Goal: Transaction & Acquisition: Book appointment/travel/reservation

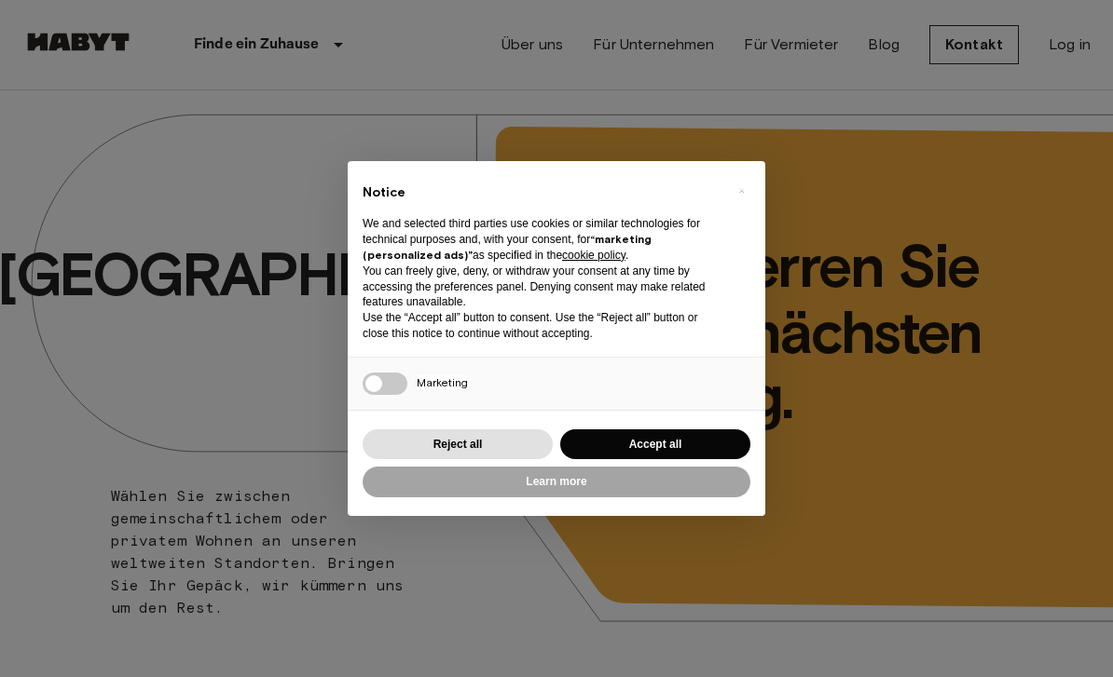
scroll to position [100, 0]
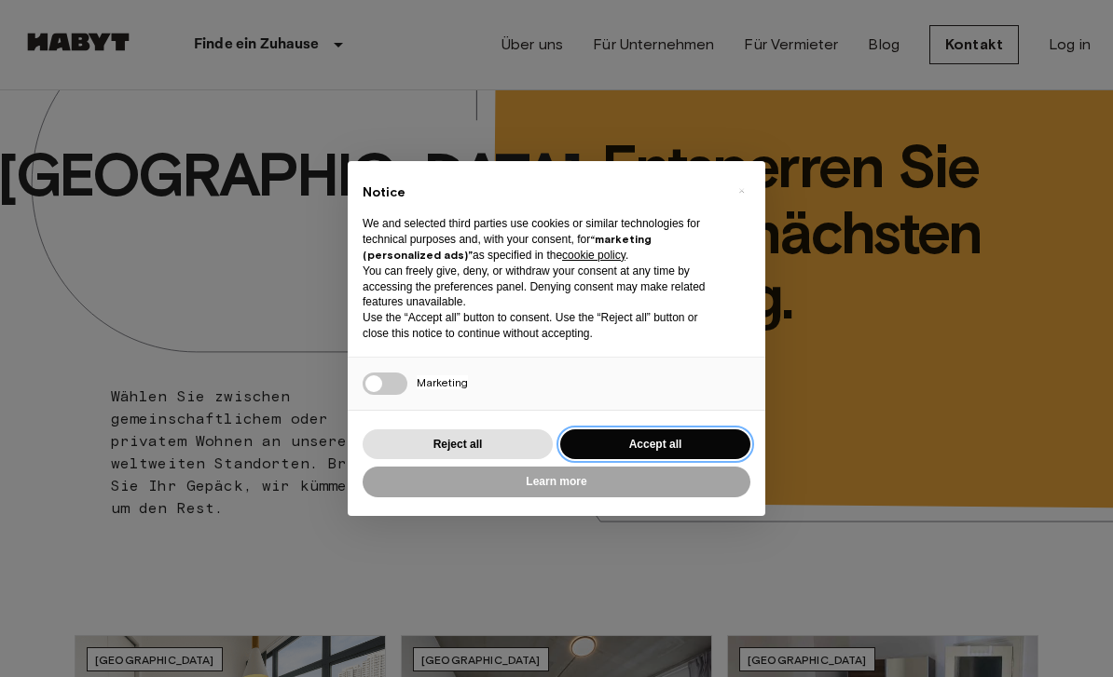
click at [685, 437] on button "Accept all" at bounding box center [655, 445] width 190 height 31
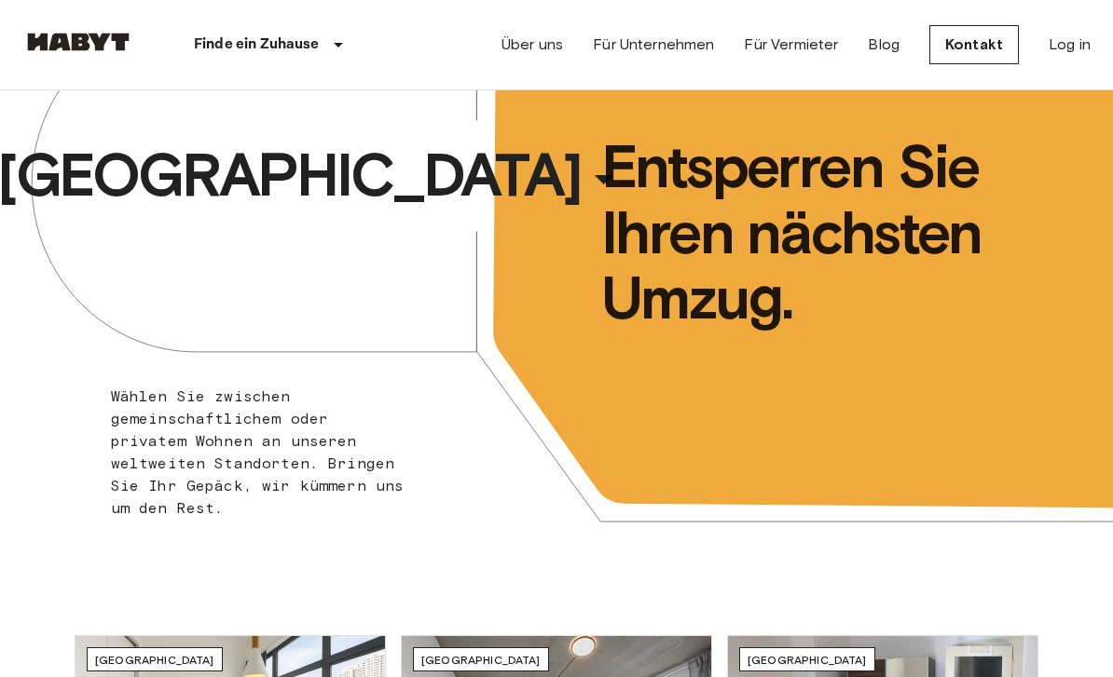
scroll to position [0, 0]
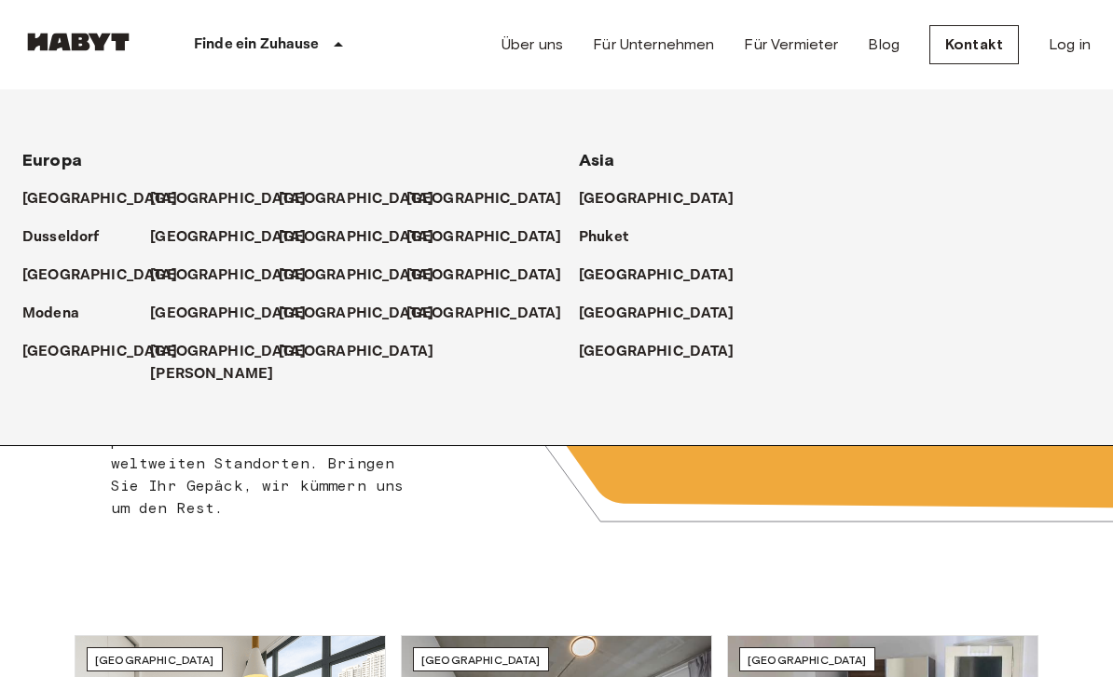
click at [176, 199] on p "[GEOGRAPHIC_DATA]" at bounding box center [228, 199] width 156 height 22
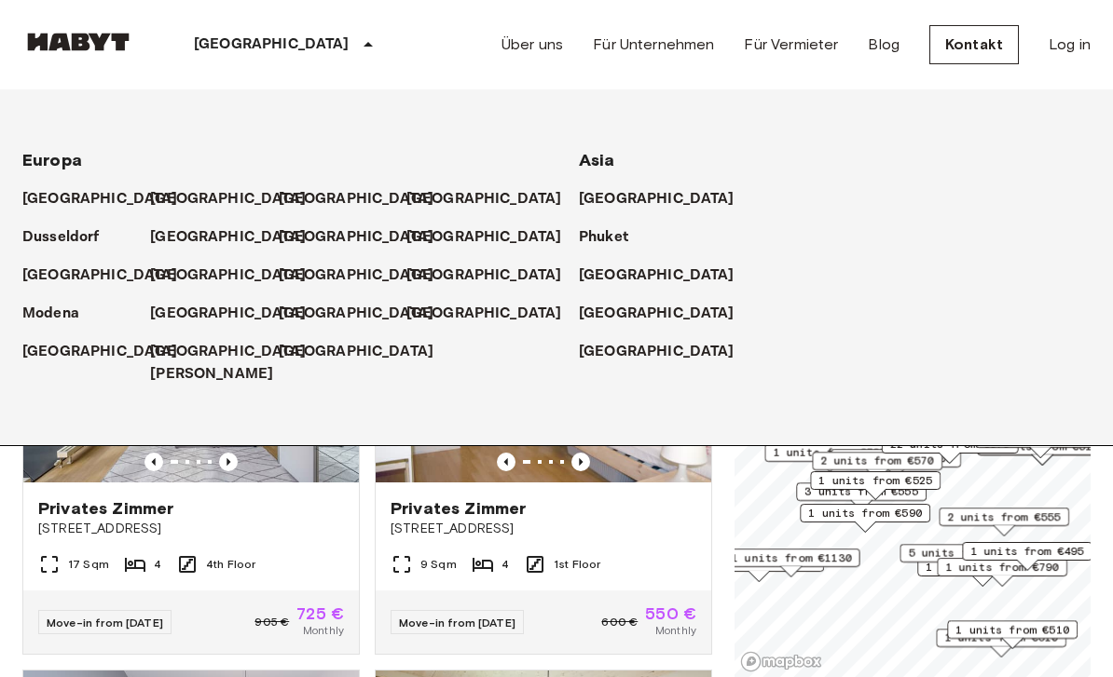
click at [182, 197] on p "[GEOGRAPHIC_DATA]" at bounding box center [228, 199] width 156 height 22
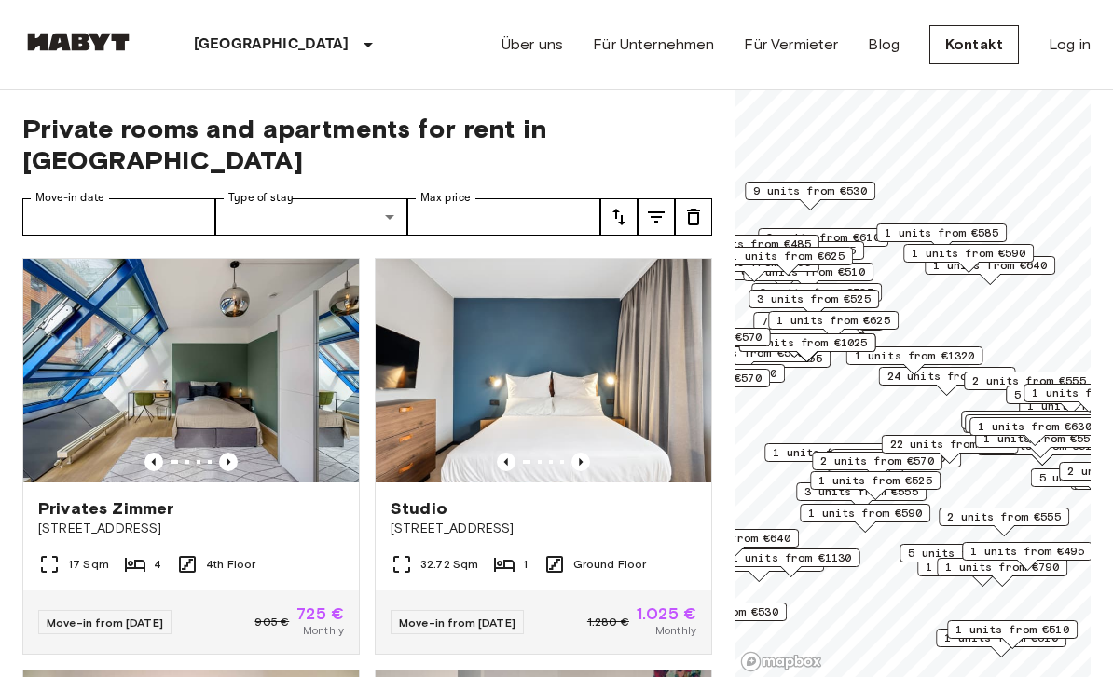
click at [893, 516] on span "1 units from €590" at bounding box center [865, 513] width 114 height 17
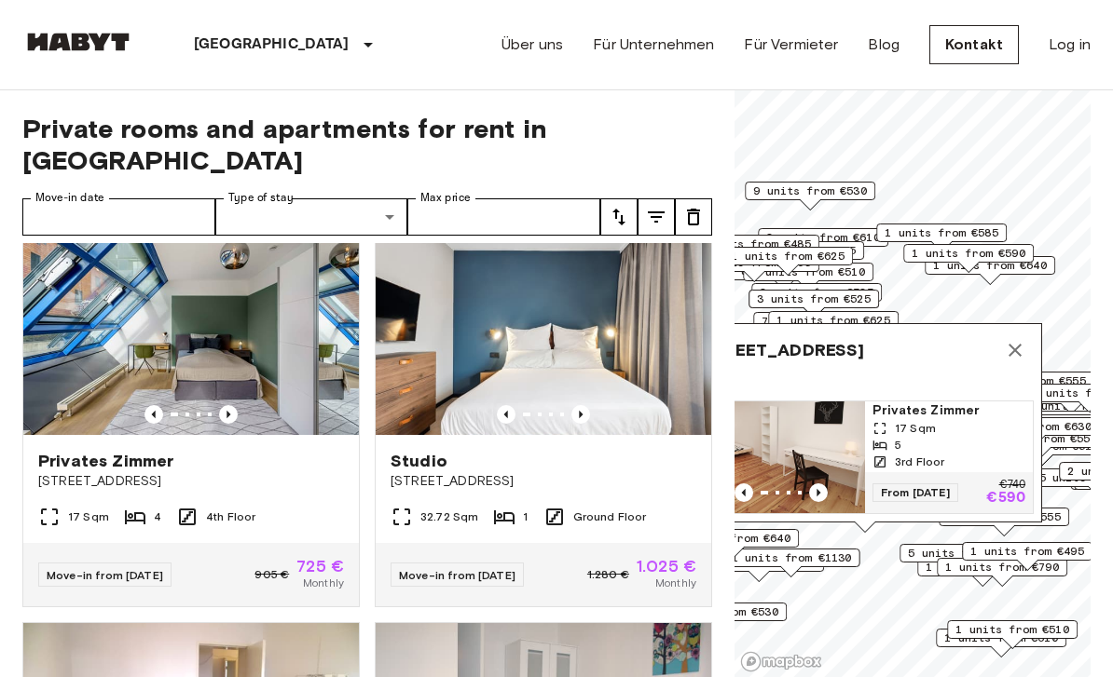
scroll to position [77, 0]
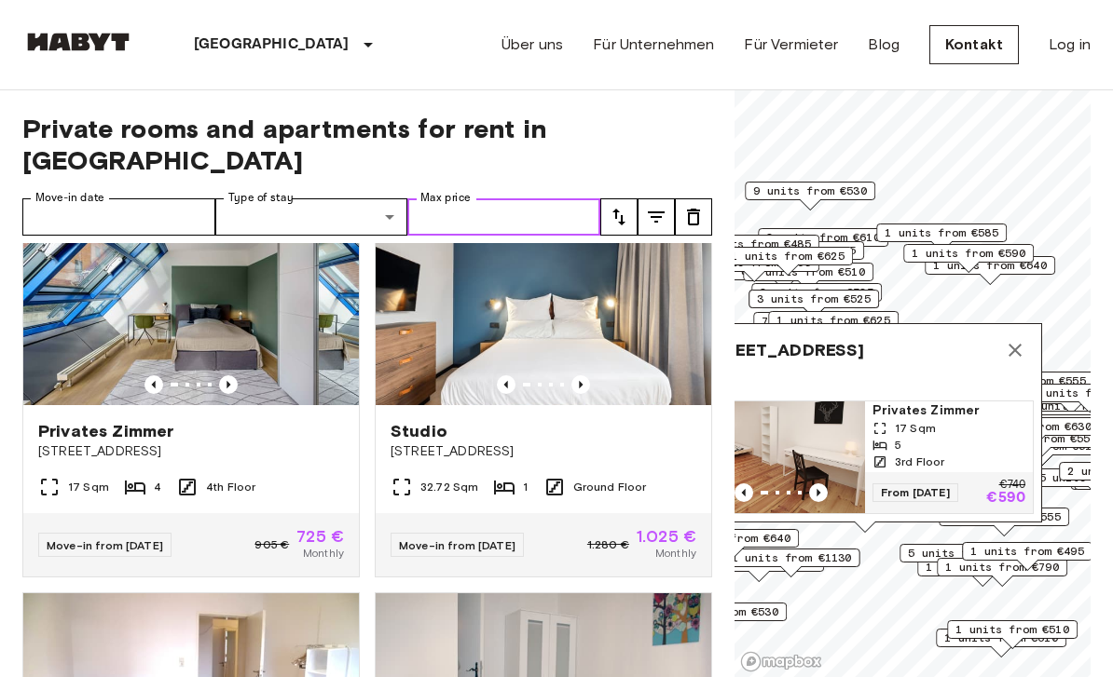
click at [512, 201] on input "Max price" at bounding box center [503, 216] width 193 height 37
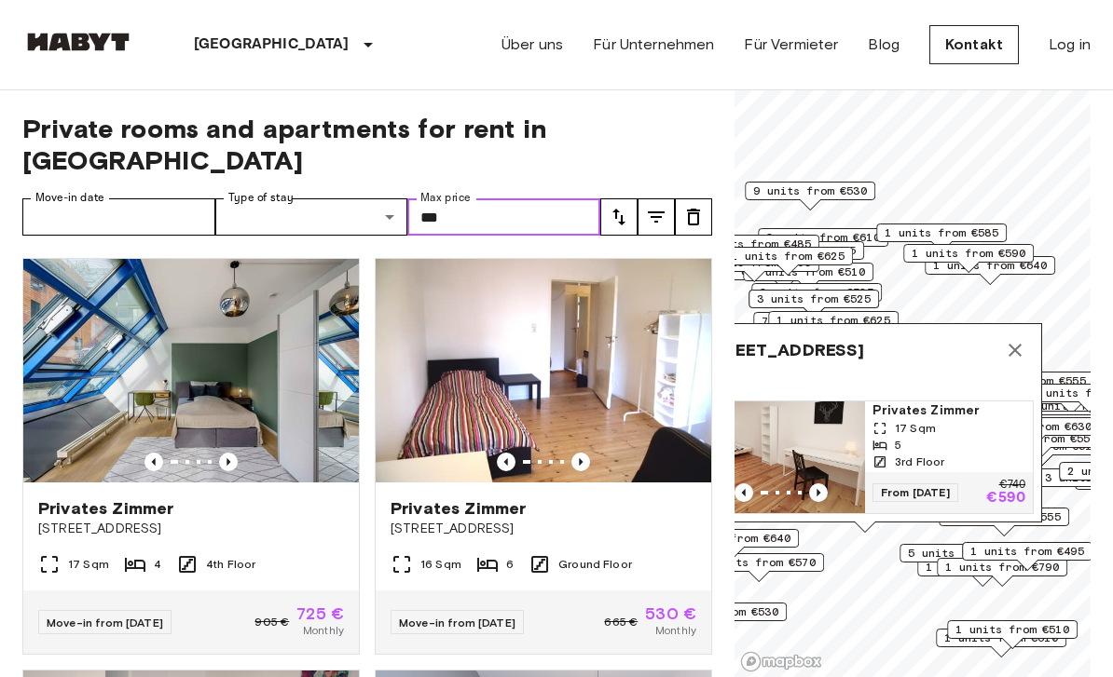
type input "***"
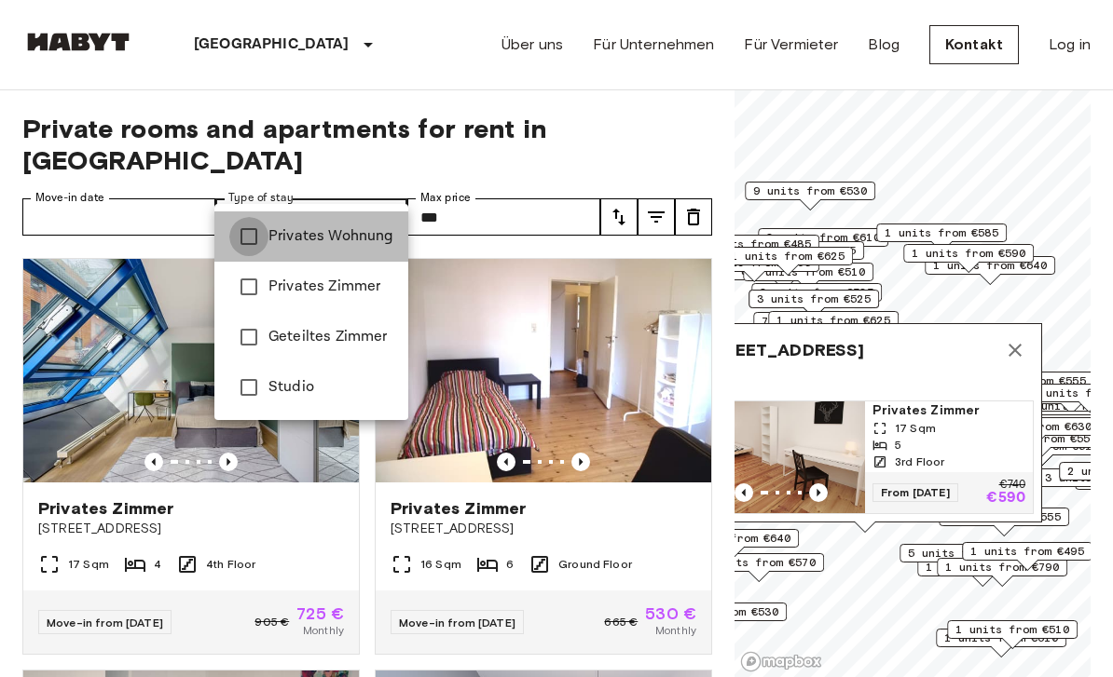
type input "**********"
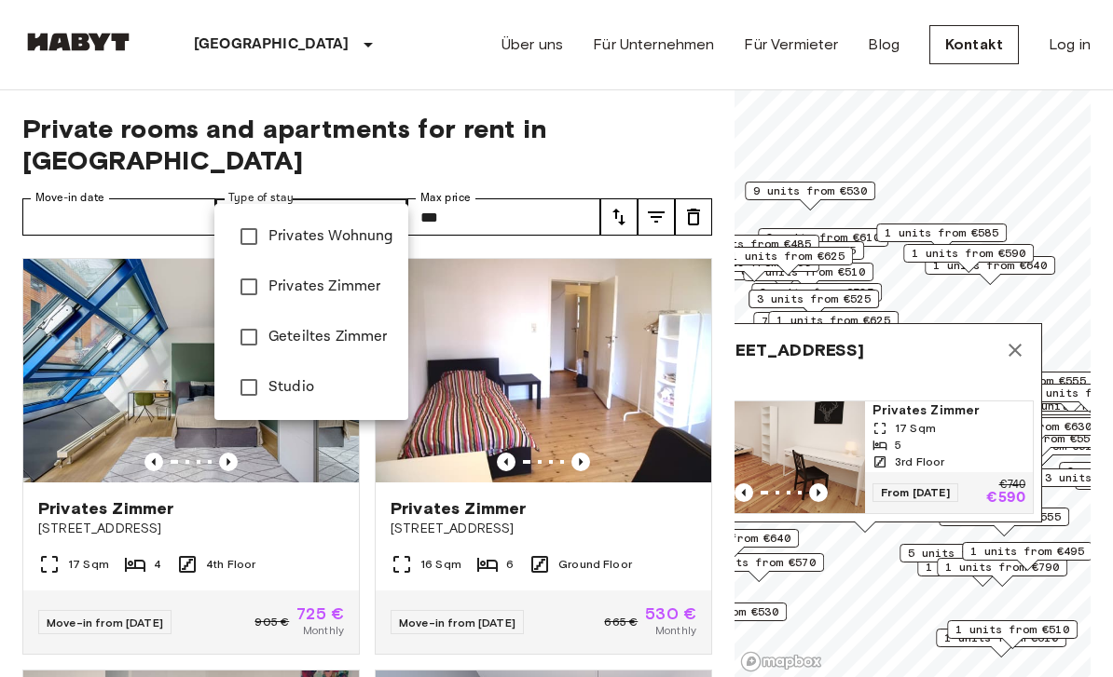
type input "******"
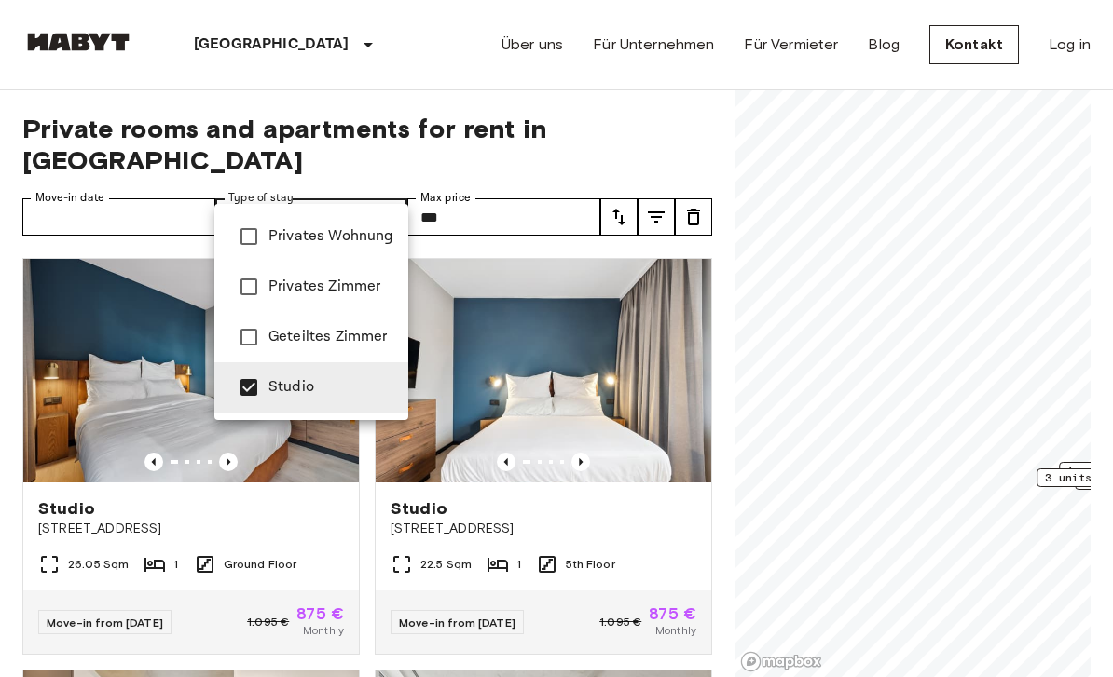
click at [368, 189] on div at bounding box center [556, 338] width 1113 height 677
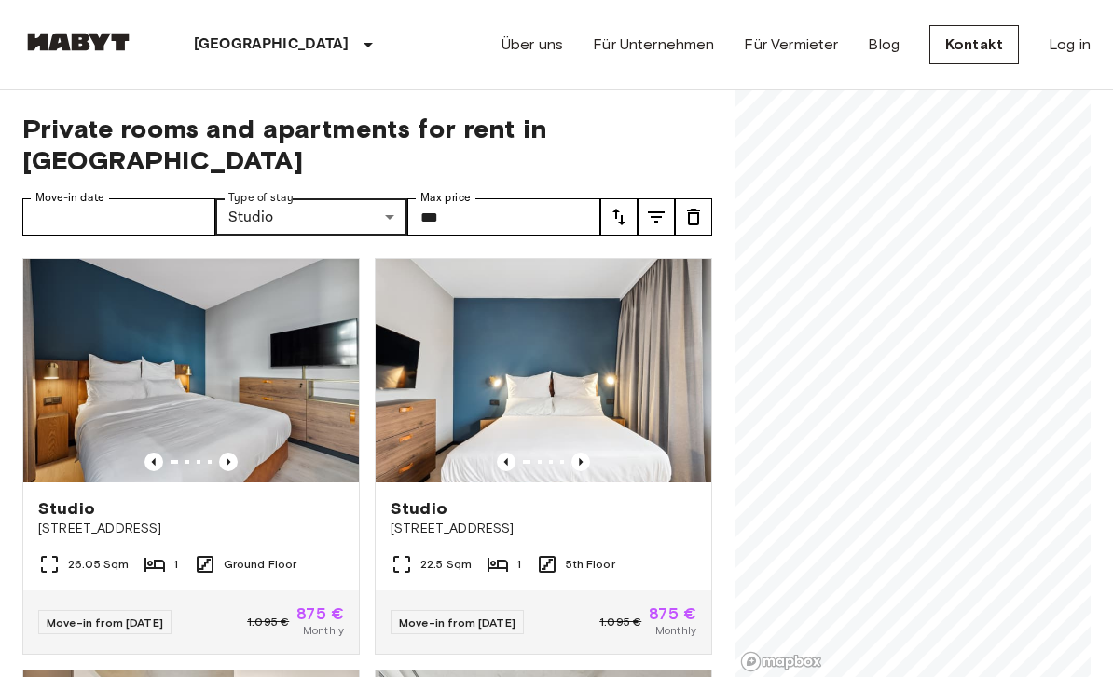
click at [282, 513] on div "Studio Fischerstraße 11" at bounding box center [190, 518] width 335 height 71
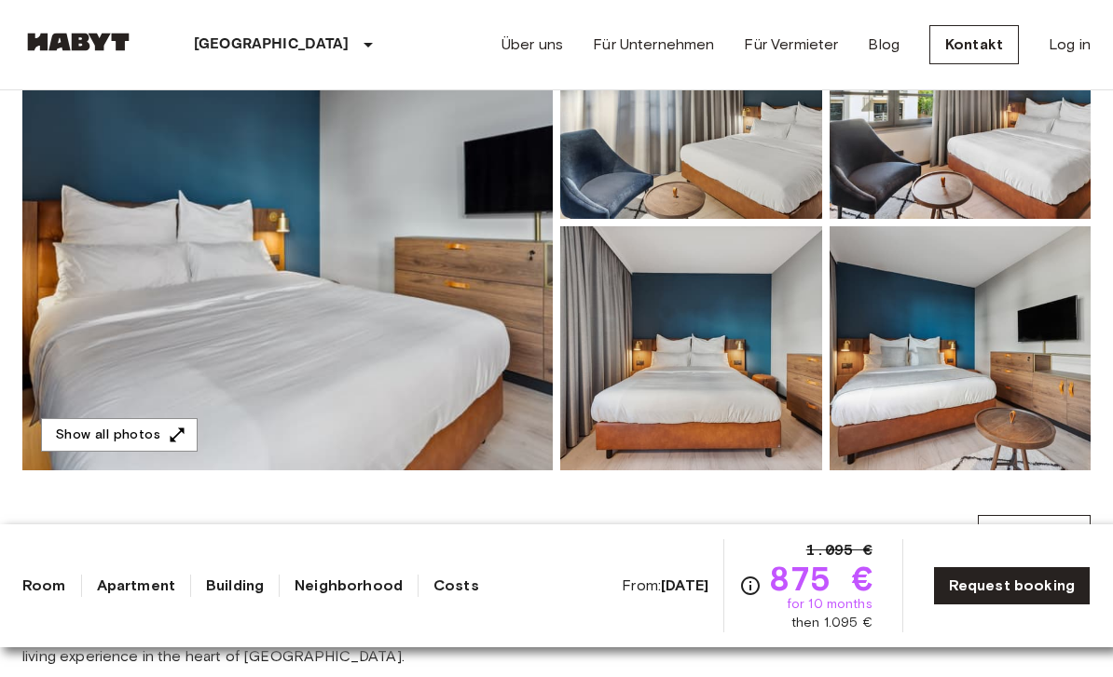
scroll to position [288, 0]
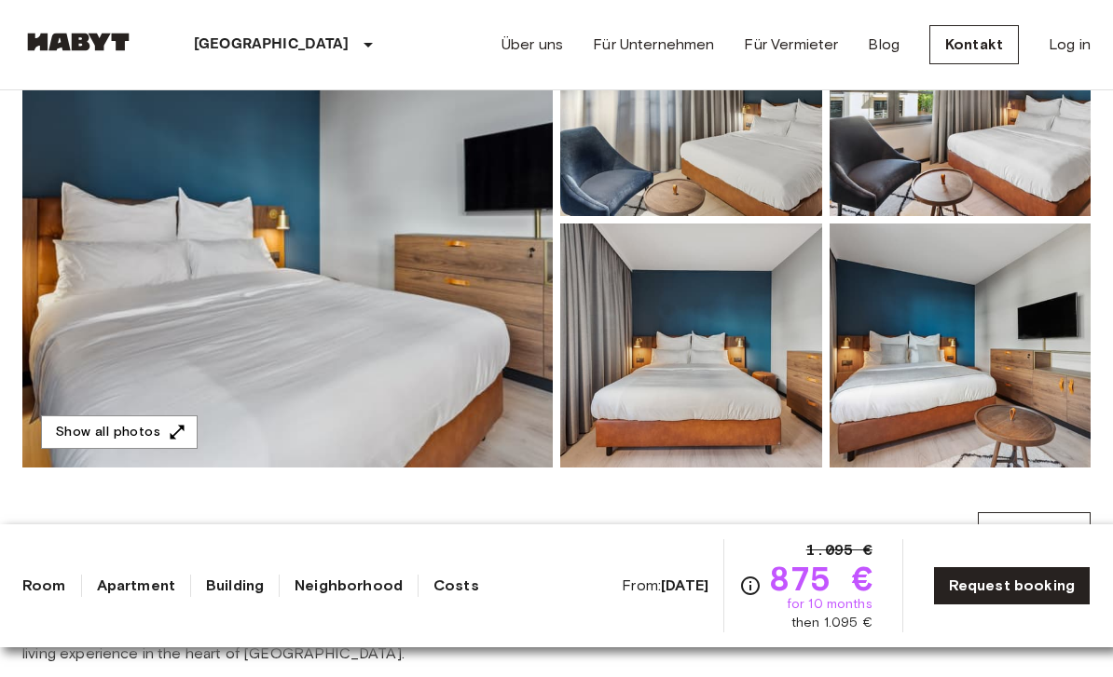
click at [1005, 310] on img at bounding box center [960, 346] width 262 height 244
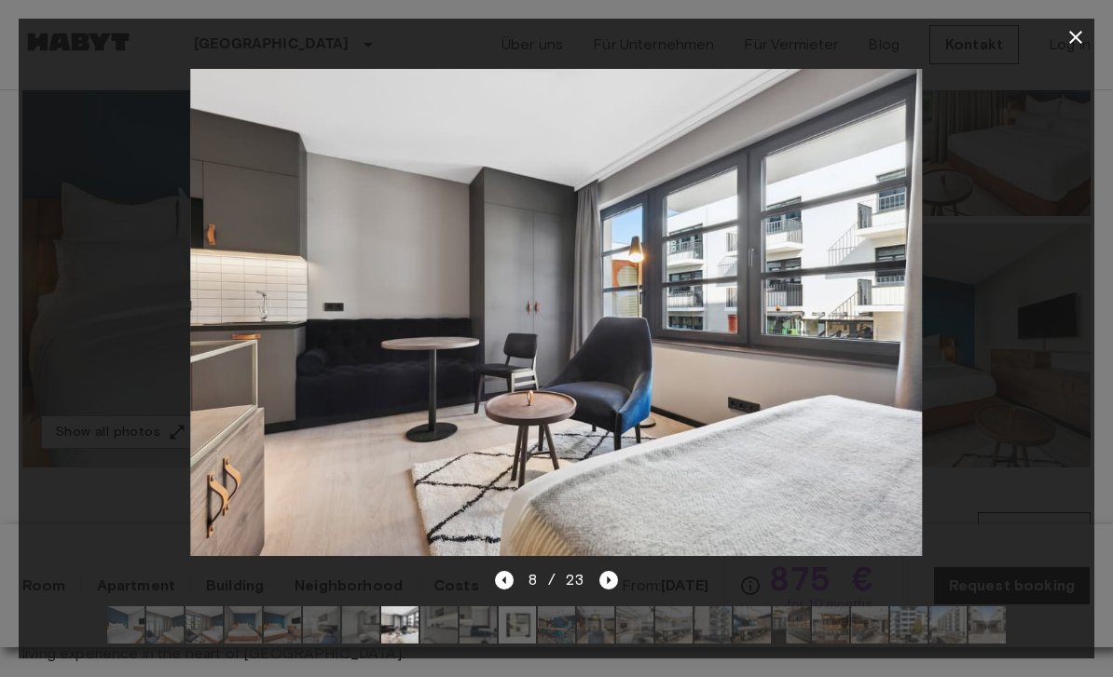
click at [1075, 34] on icon "button" at bounding box center [1075, 37] width 22 height 22
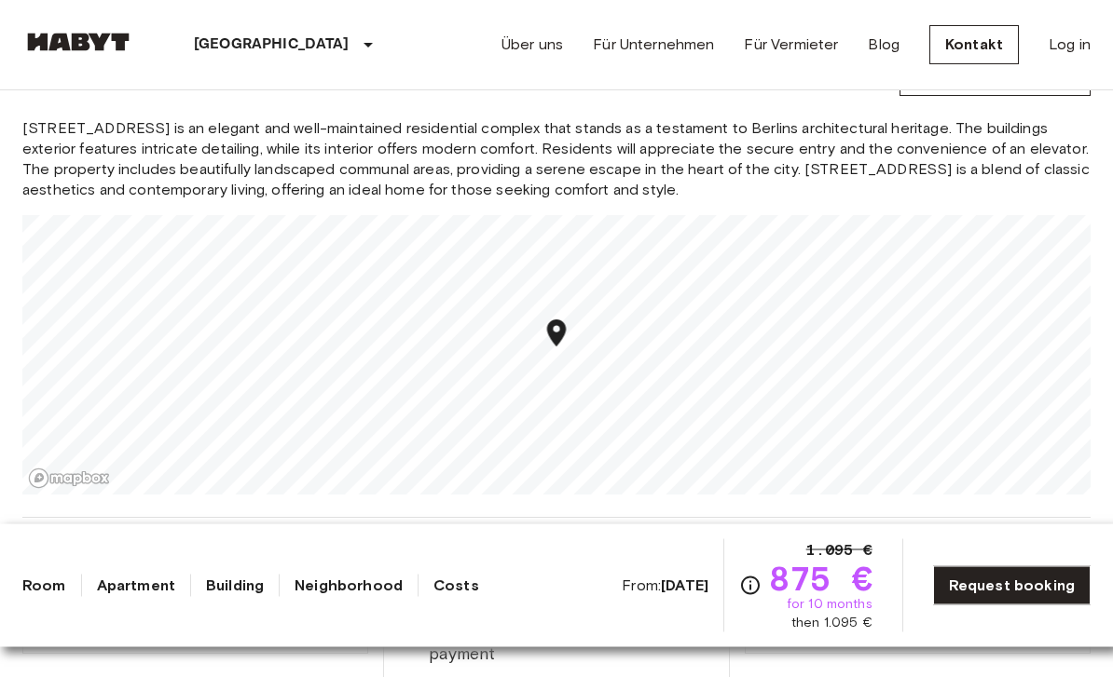
scroll to position [1617, 0]
click at [76, 21] on div "[GEOGRAPHIC_DATA] [GEOGRAPHIC_DATA] [GEOGRAPHIC_DATA] [GEOGRAPHIC_DATA] [GEOGRA…" at bounding box center [230, 44] width 417 height 89
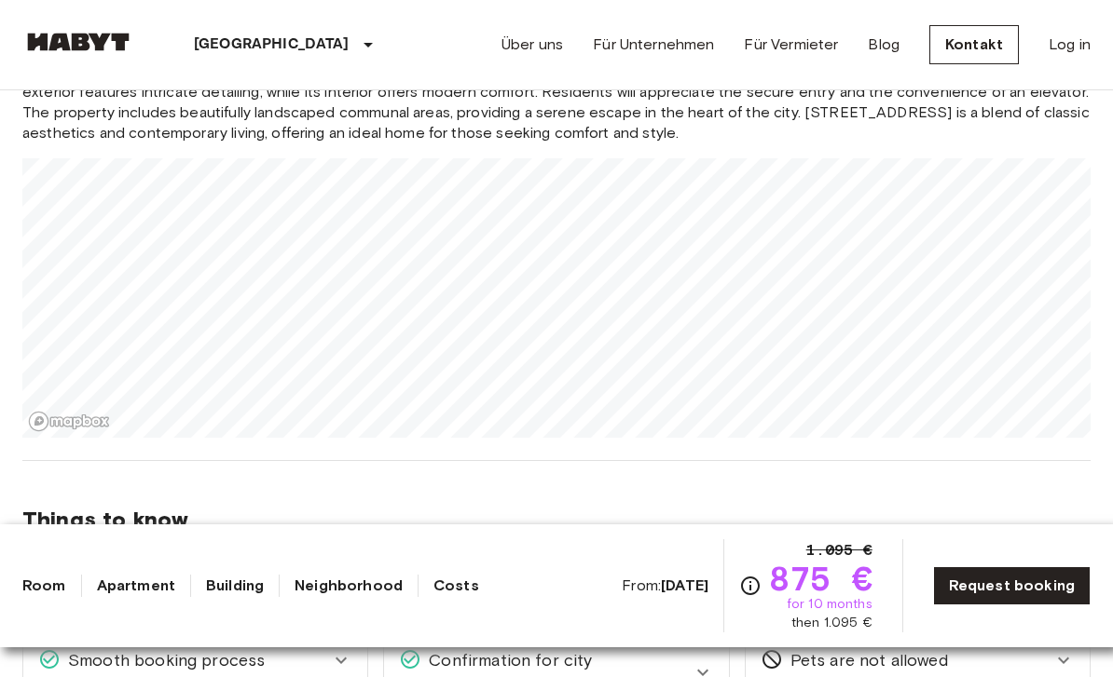
scroll to position [1676, 0]
